Goal: Check status: Check status

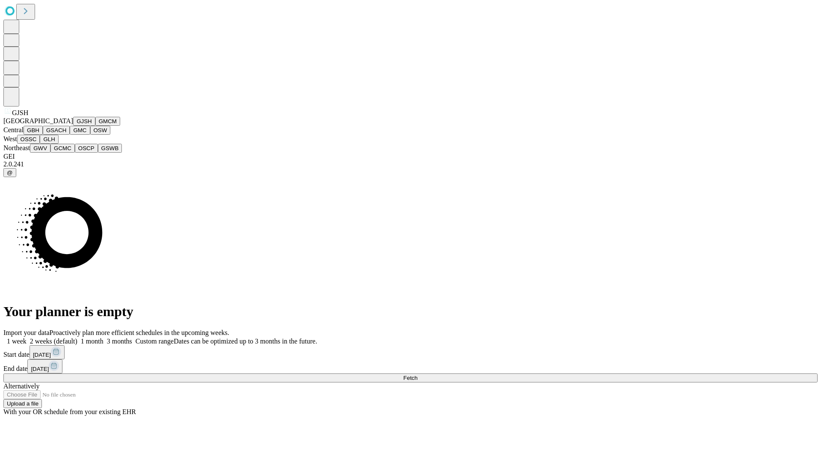
click at [73, 126] on button "GJSH" at bounding box center [84, 121] width 22 height 9
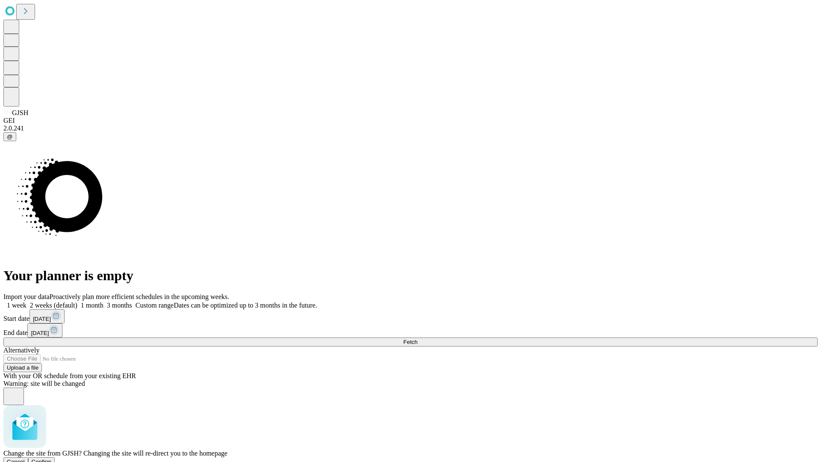
click at [52, 458] on span "Confirm" at bounding box center [42, 461] width 20 height 6
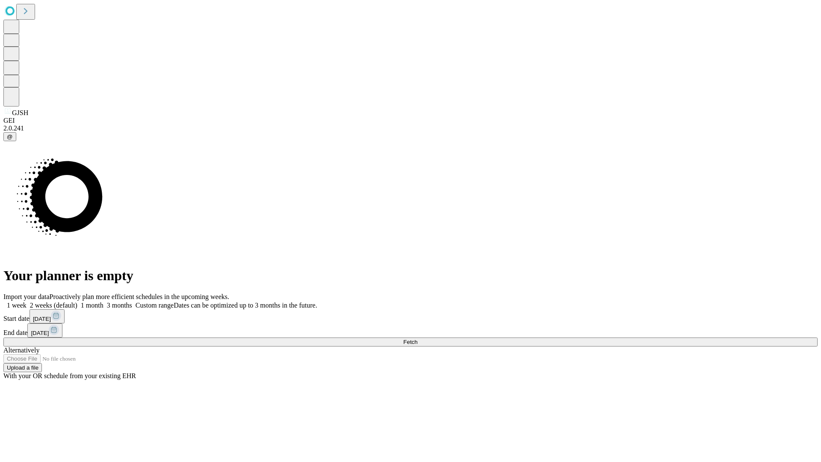
click at [27, 301] on label "1 week" at bounding box center [14, 304] width 23 height 7
click at [417, 339] on span "Fetch" at bounding box center [410, 342] width 14 height 6
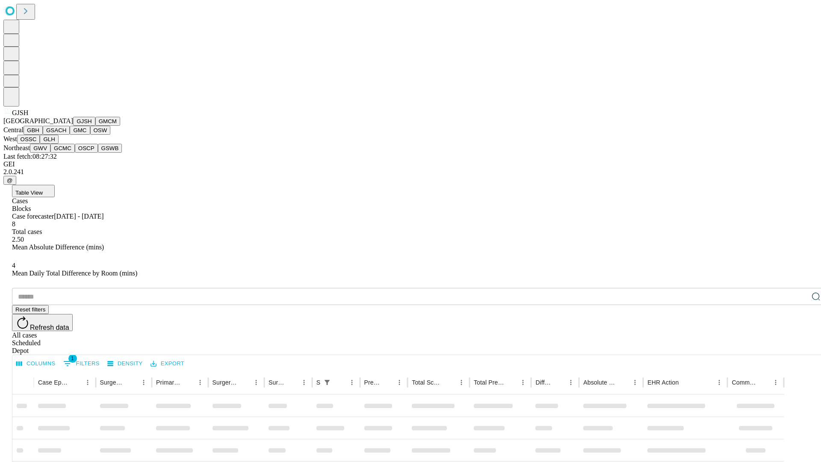
click at [95, 126] on button "GMCM" at bounding box center [107, 121] width 25 height 9
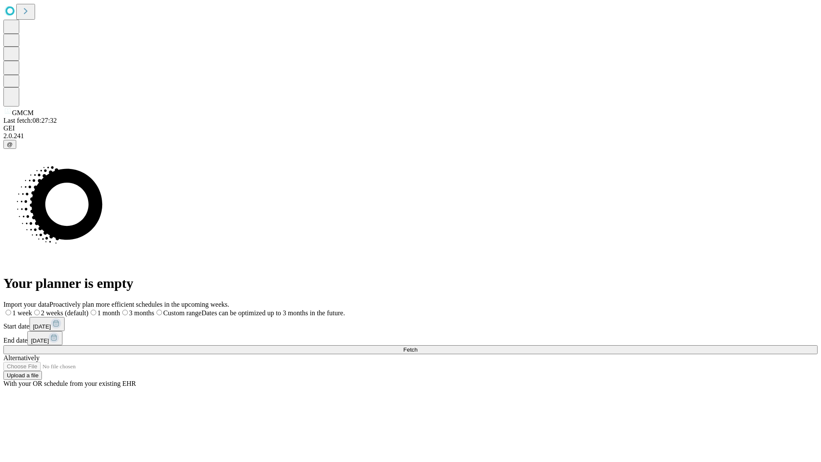
click at [32, 309] on label "1 week" at bounding box center [17, 312] width 29 height 7
click at [417, 346] on span "Fetch" at bounding box center [410, 349] width 14 height 6
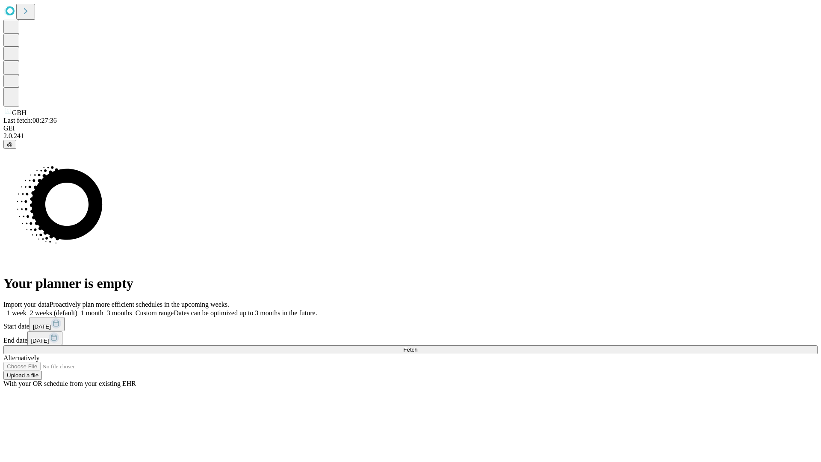
click at [27, 309] on label "1 week" at bounding box center [14, 312] width 23 height 7
click at [417, 346] on span "Fetch" at bounding box center [410, 349] width 14 height 6
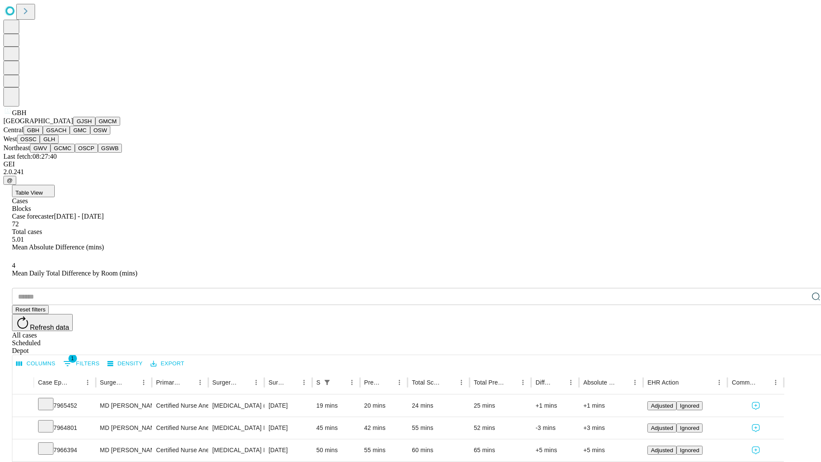
click at [66, 135] on button "GSACH" at bounding box center [56, 130] width 27 height 9
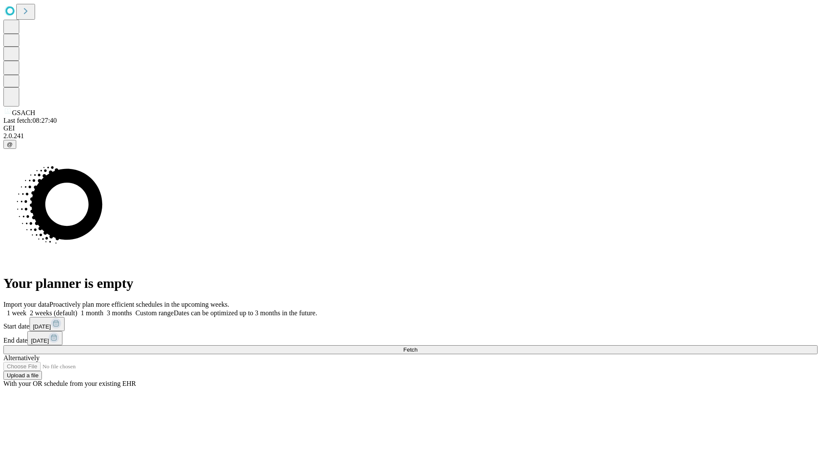
click at [27, 309] on label "1 week" at bounding box center [14, 312] width 23 height 7
click at [417, 346] on span "Fetch" at bounding box center [410, 349] width 14 height 6
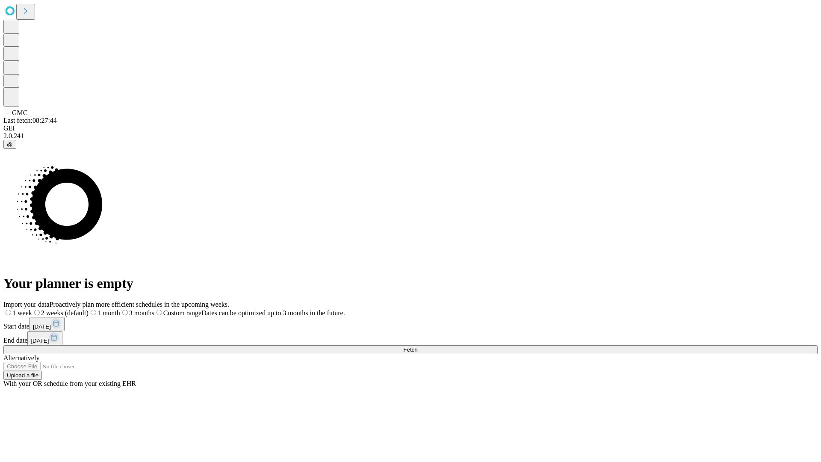
click at [32, 309] on label "1 week" at bounding box center [17, 312] width 29 height 7
click at [417, 346] on span "Fetch" at bounding box center [410, 349] width 14 height 6
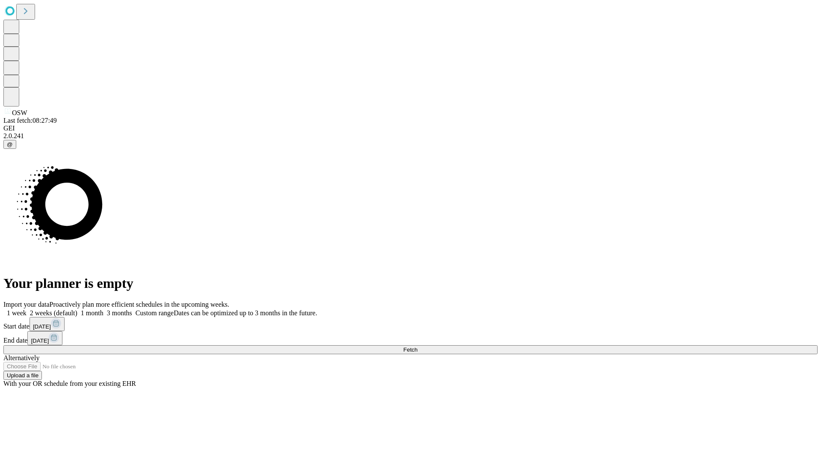
click at [27, 309] on label "1 week" at bounding box center [14, 312] width 23 height 7
click at [417, 346] on span "Fetch" at bounding box center [410, 349] width 14 height 6
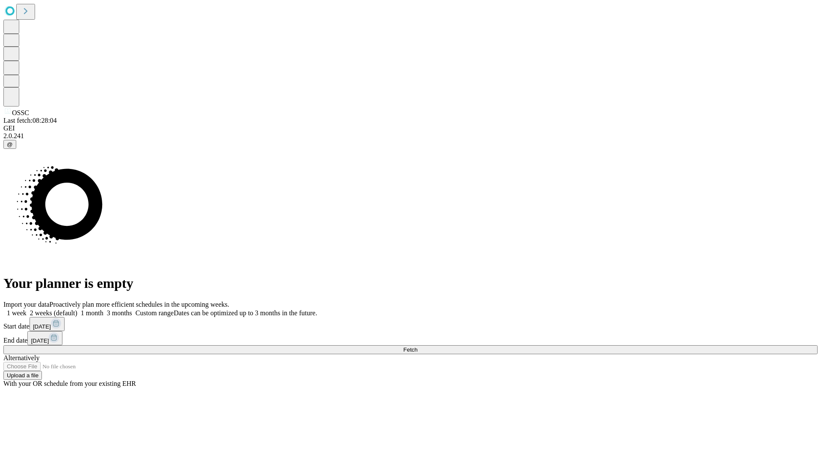
click at [27, 309] on label "1 week" at bounding box center [14, 312] width 23 height 7
click at [417, 346] on span "Fetch" at bounding box center [410, 349] width 14 height 6
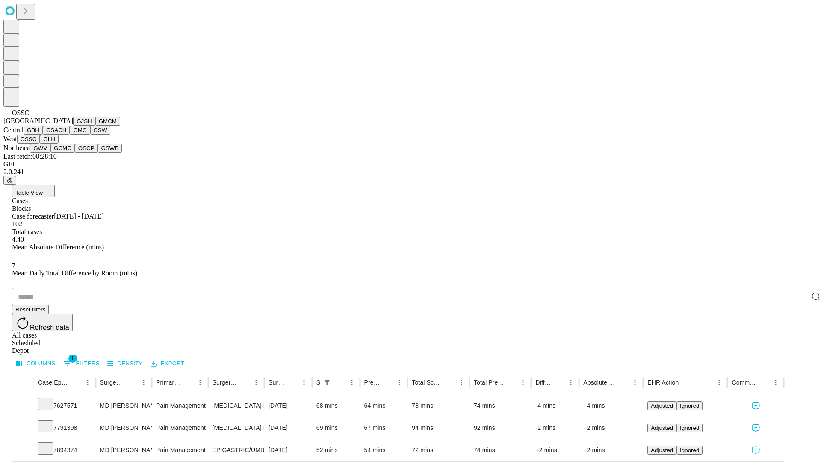
click at [58, 144] on button "GLH" at bounding box center [49, 139] width 18 height 9
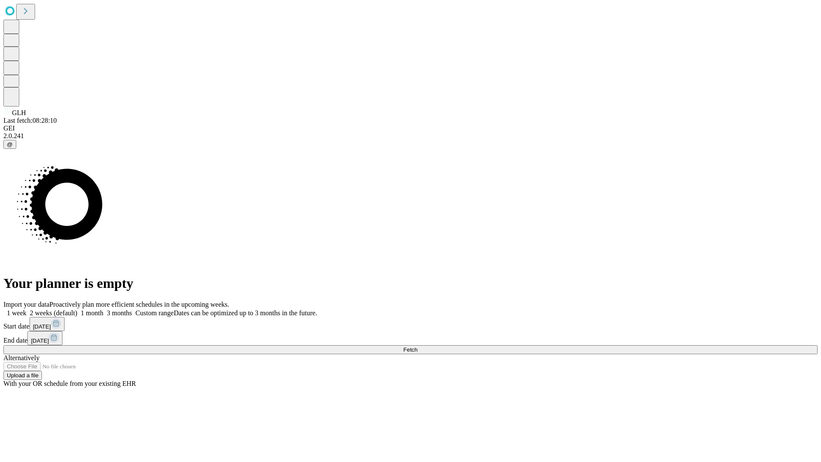
click at [27, 309] on label "1 week" at bounding box center [14, 312] width 23 height 7
click at [417, 346] on span "Fetch" at bounding box center [410, 349] width 14 height 6
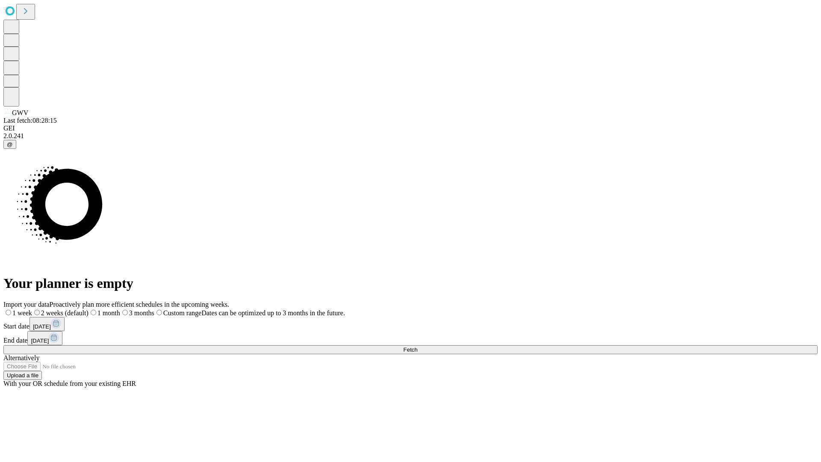
click at [32, 309] on label "1 week" at bounding box center [17, 312] width 29 height 7
click at [417, 346] on span "Fetch" at bounding box center [410, 349] width 14 height 6
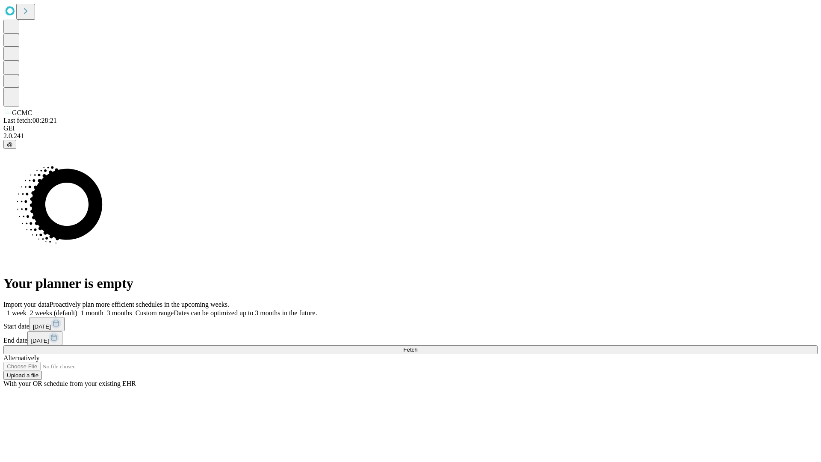
click at [27, 309] on label "1 week" at bounding box center [14, 312] width 23 height 7
click at [417, 346] on span "Fetch" at bounding box center [410, 349] width 14 height 6
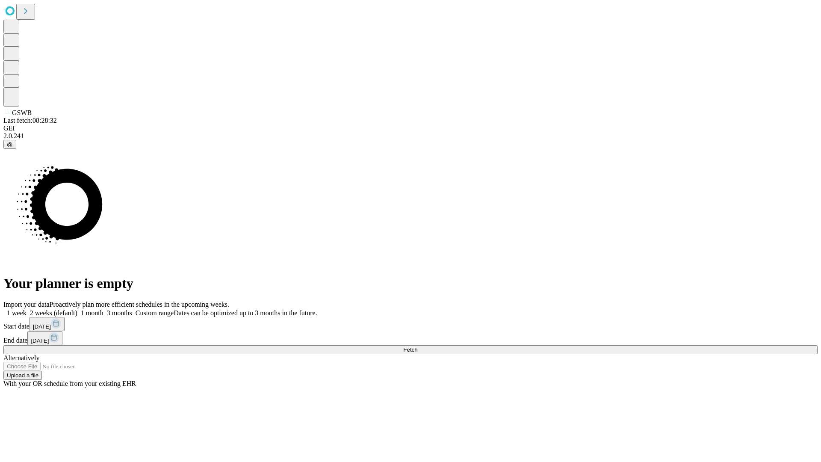
click at [27, 309] on label "1 week" at bounding box center [14, 312] width 23 height 7
click at [417, 346] on span "Fetch" at bounding box center [410, 349] width 14 height 6
